Goal: Information Seeking & Learning: Learn about a topic

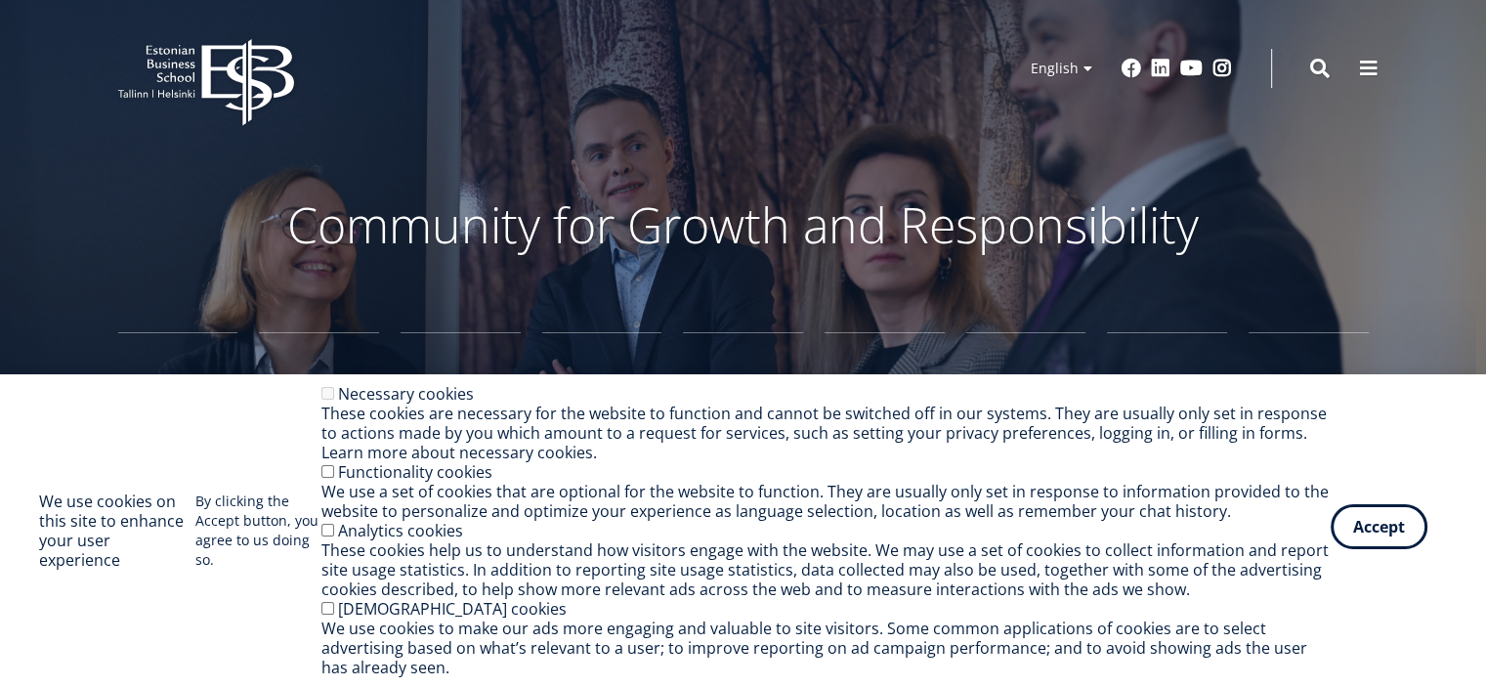
click at [1377, 548] on button "Accept" at bounding box center [1379, 526] width 97 height 45
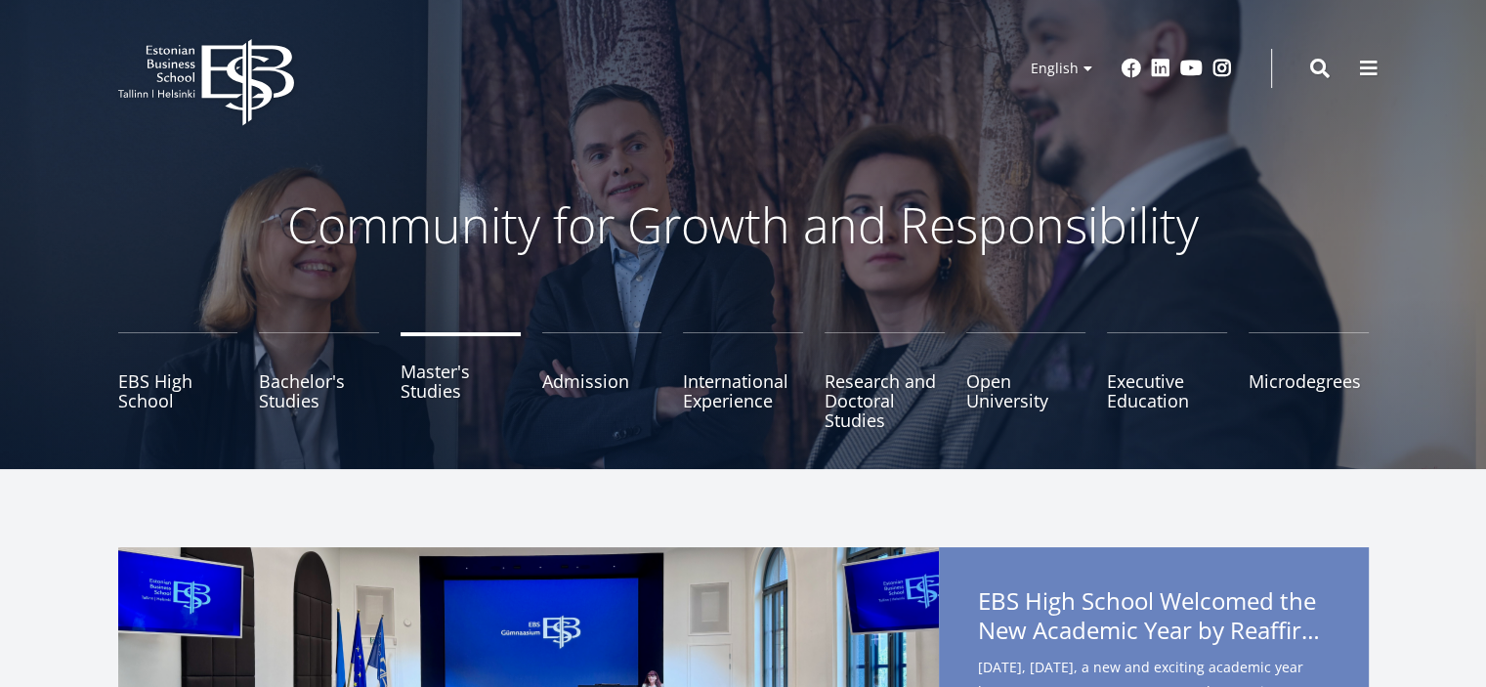
click at [438, 390] on link "Master's Studies" at bounding box center [461, 381] width 120 height 98
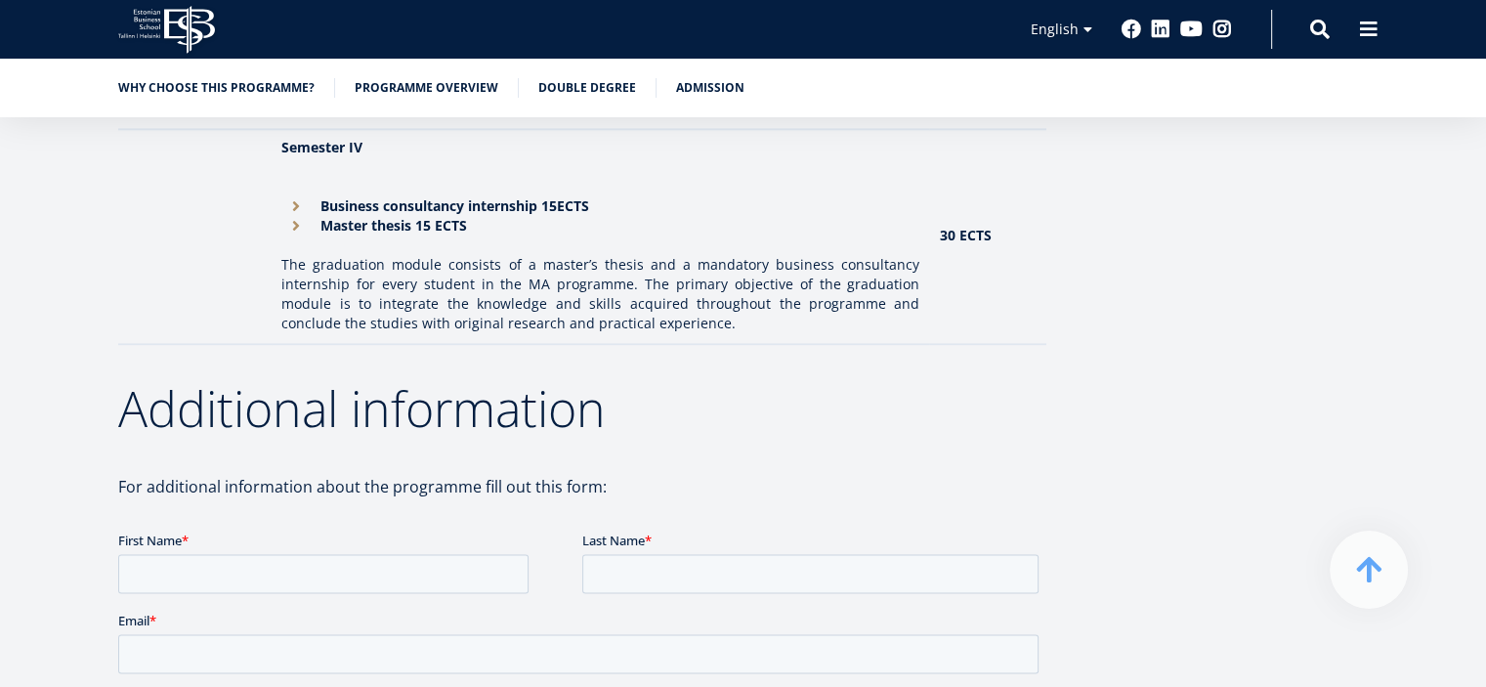
scroll to position [2655, 0]
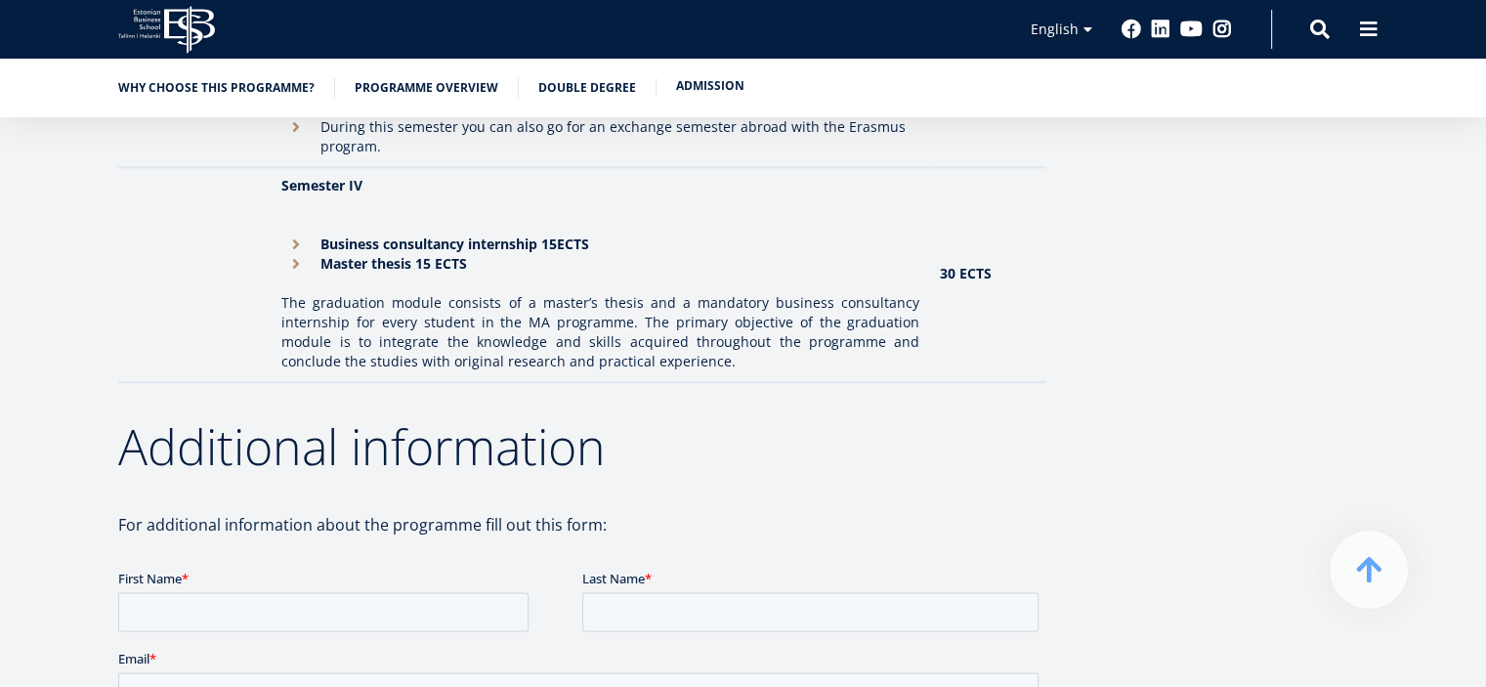
click at [676, 92] on link "Admission" at bounding box center [710, 86] width 68 height 20
